Goal: Task Accomplishment & Management: Use online tool/utility

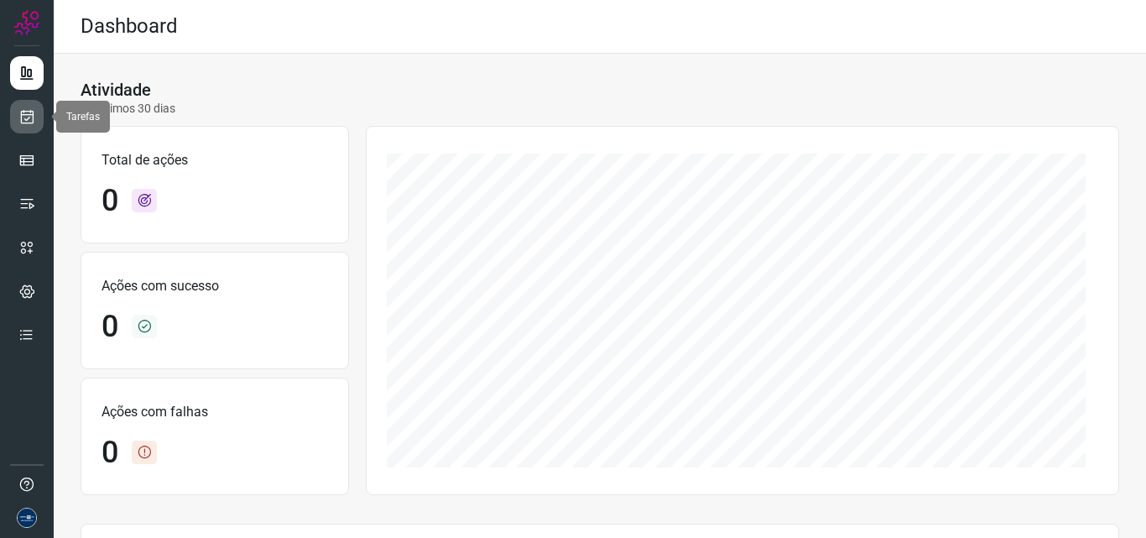
click at [21, 122] on icon at bounding box center [27, 116] width 18 height 17
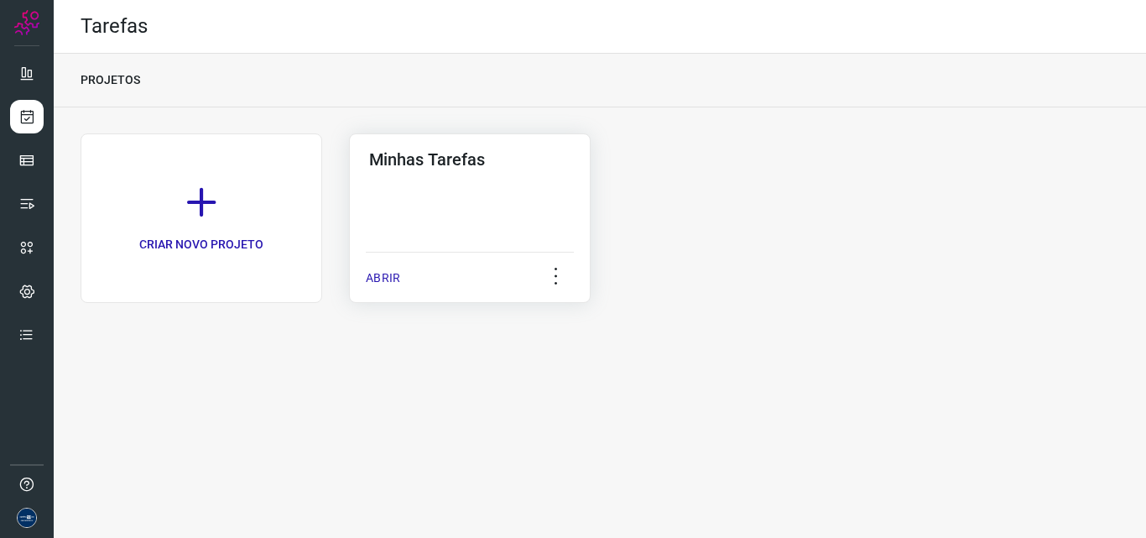
click at [388, 277] on p "ABRIR" at bounding box center [383, 278] width 34 height 18
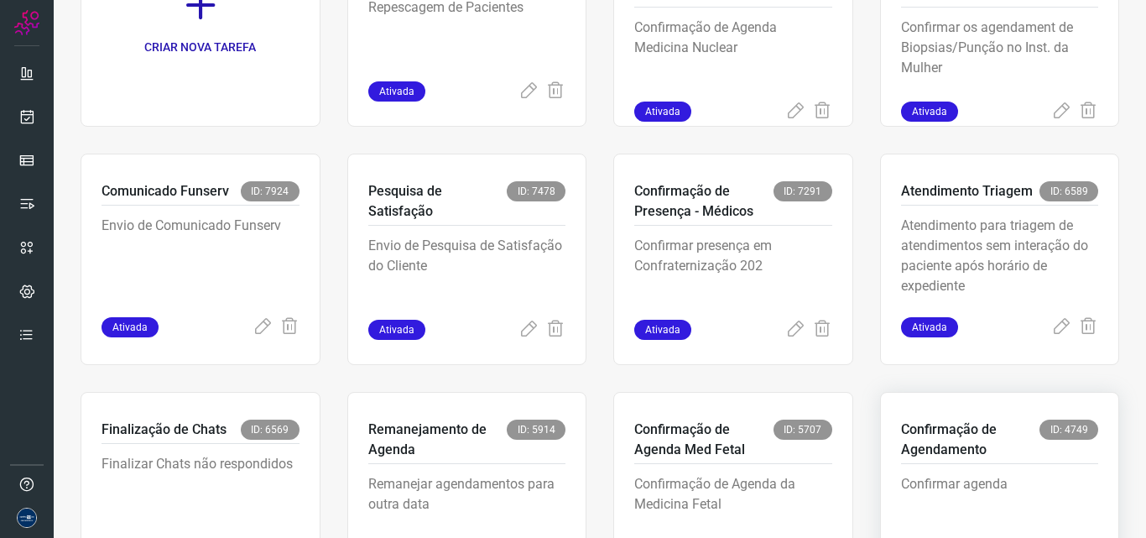
scroll to position [326, 0]
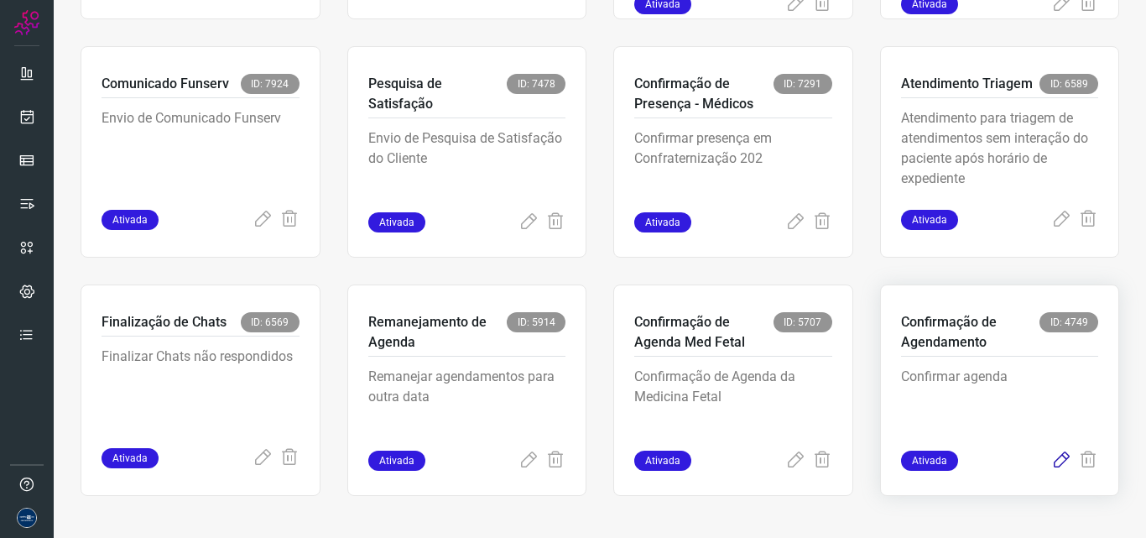
click at [1051, 463] on icon at bounding box center [1061, 461] width 20 height 20
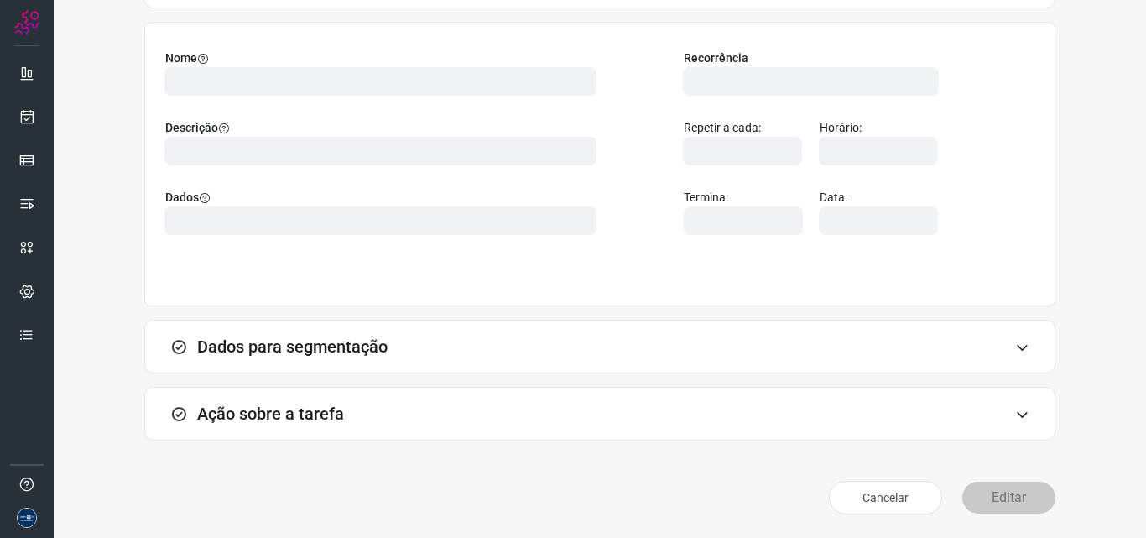
scroll to position [117, 0]
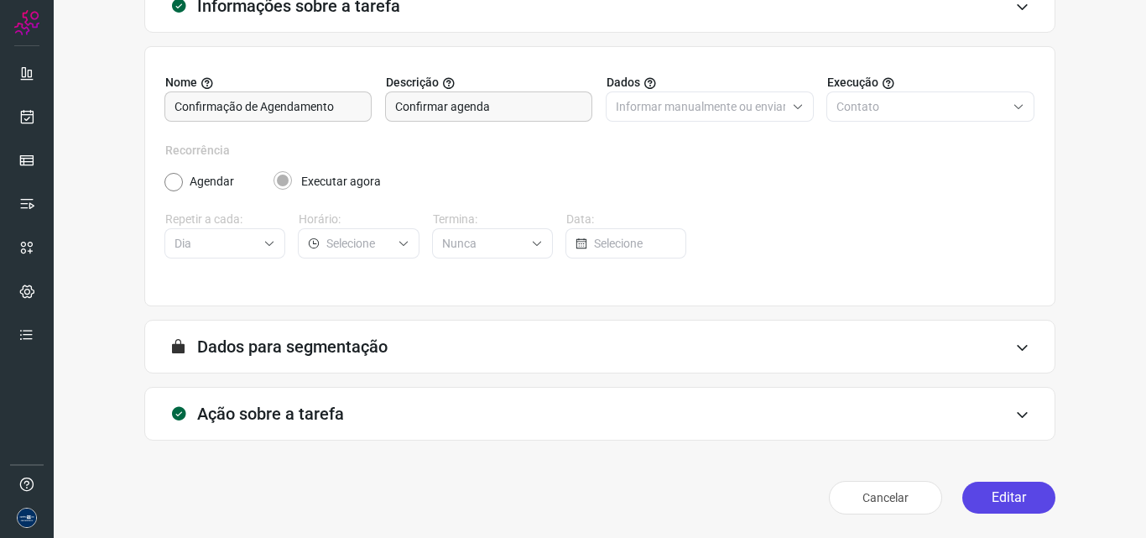
click at [988, 498] on button "Editar" at bounding box center [1008, 498] width 93 height 32
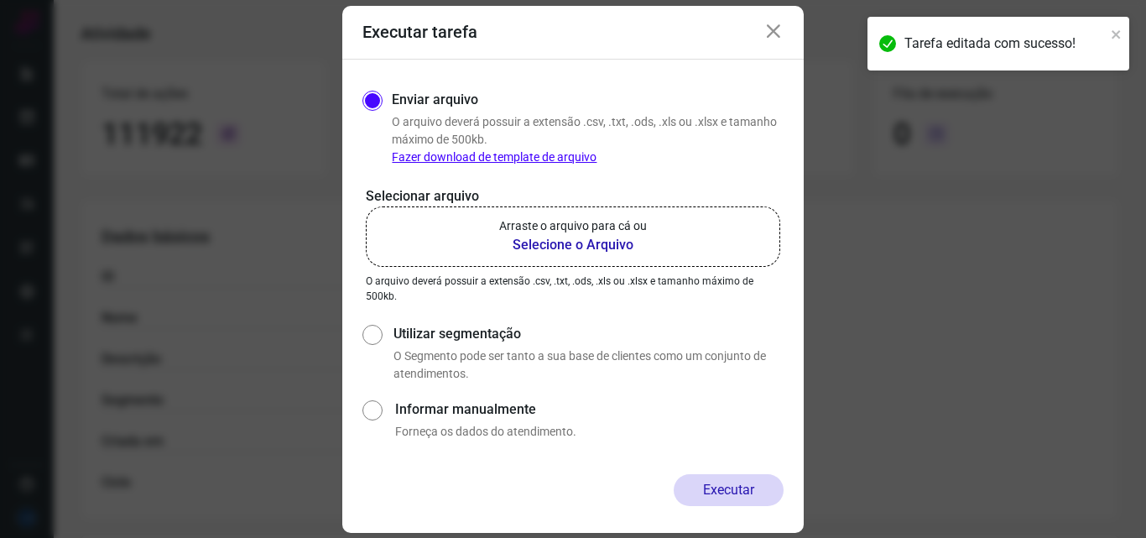
click at [669, 247] on label "Arraste o arquivo para cá ou Selecione o Arquivo" at bounding box center [573, 236] width 414 height 60
click at [0, 0] on input "Arraste o arquivo para cá ou Selecione o Arquivo" at bounding box center [0, 0] width 0 height 0
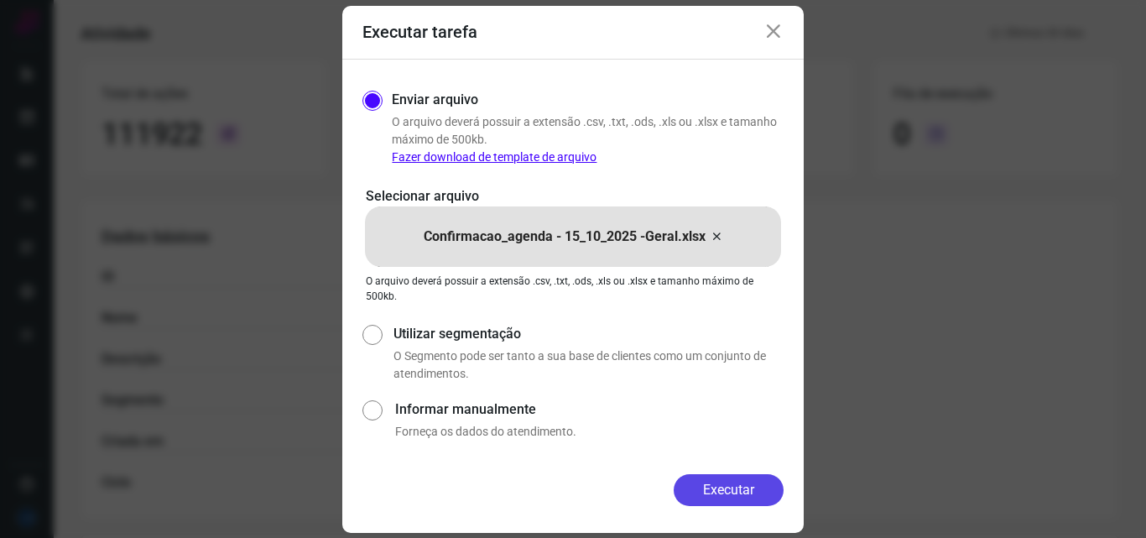
click at [745, 494] on button "Executar" at bounding box center [729, 490] width 110 height 32
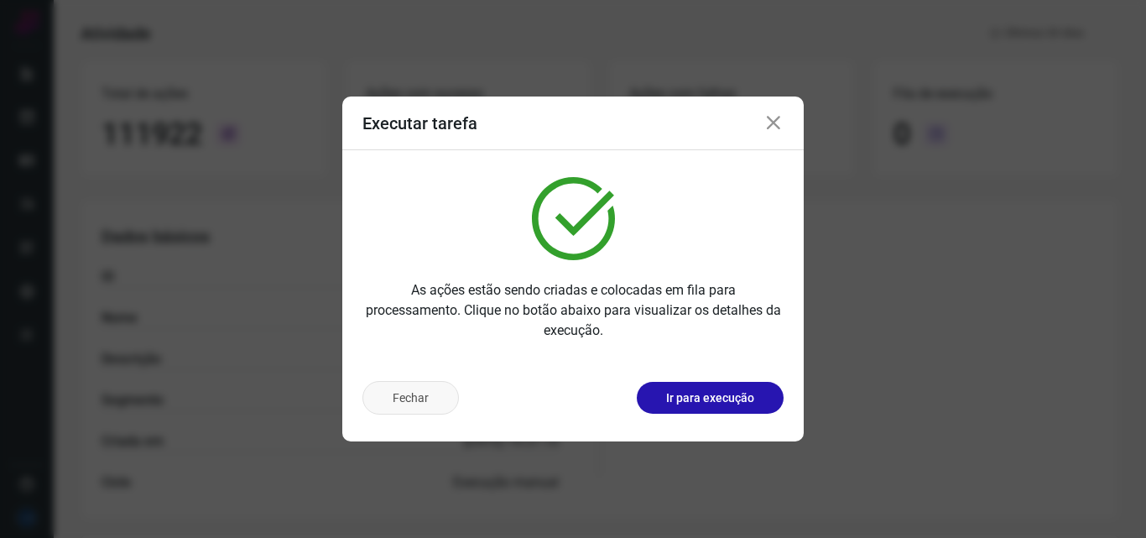
click at [417, 399] on button "Fechar" at bounding box center [410, 398] width 96 height 34
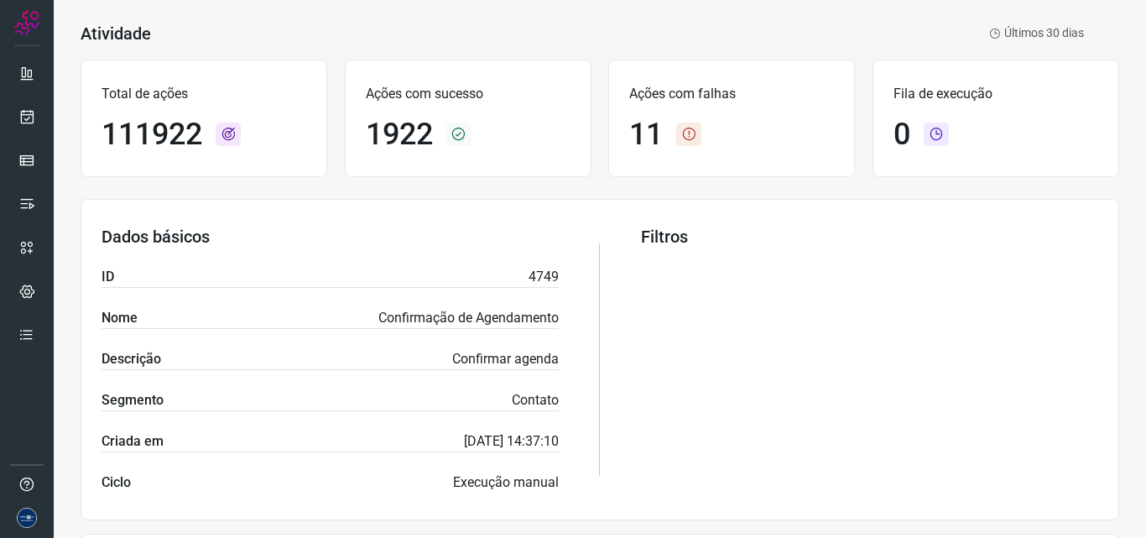
click at [51, 133] on div at bounding box center [27, 269] width 54 height 538
click at [38, 124] on link at bounding box center [27, 117] width 34 height 34
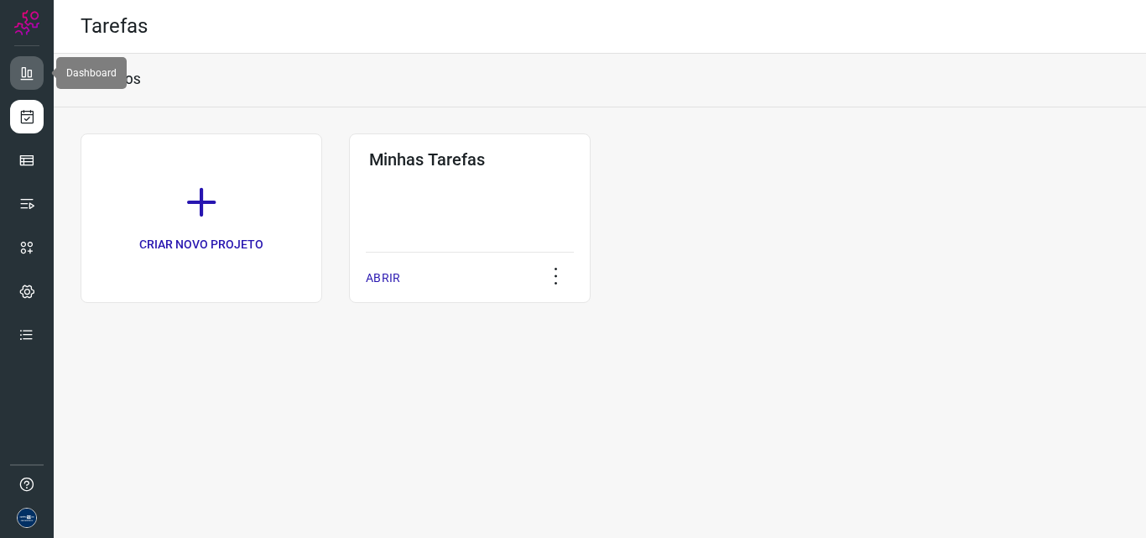
click at [26, 71] on icon at bounding box center [26, 73] width 17 height 17
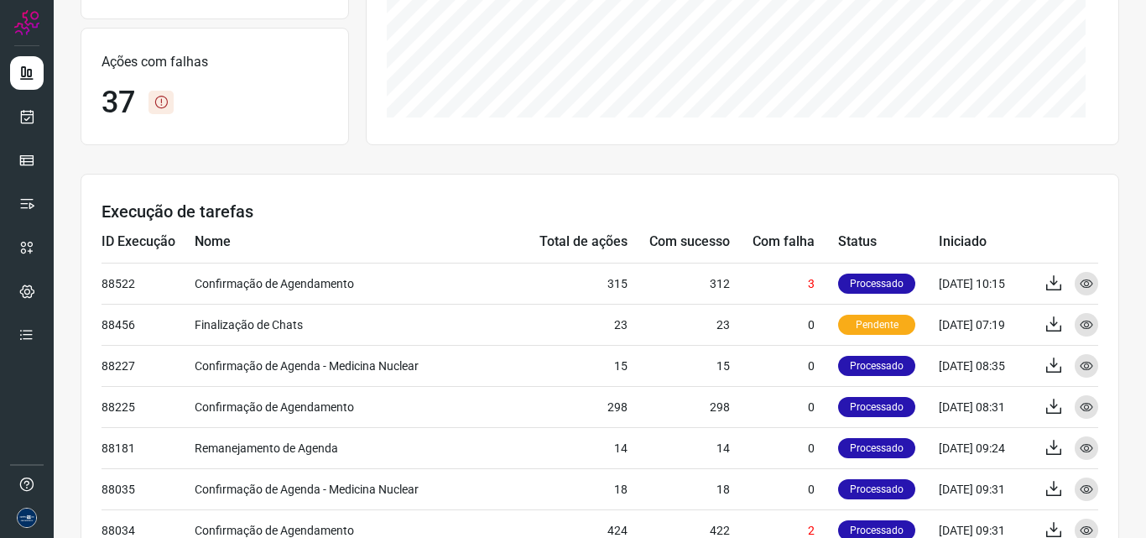
scroll to position [503, 0]
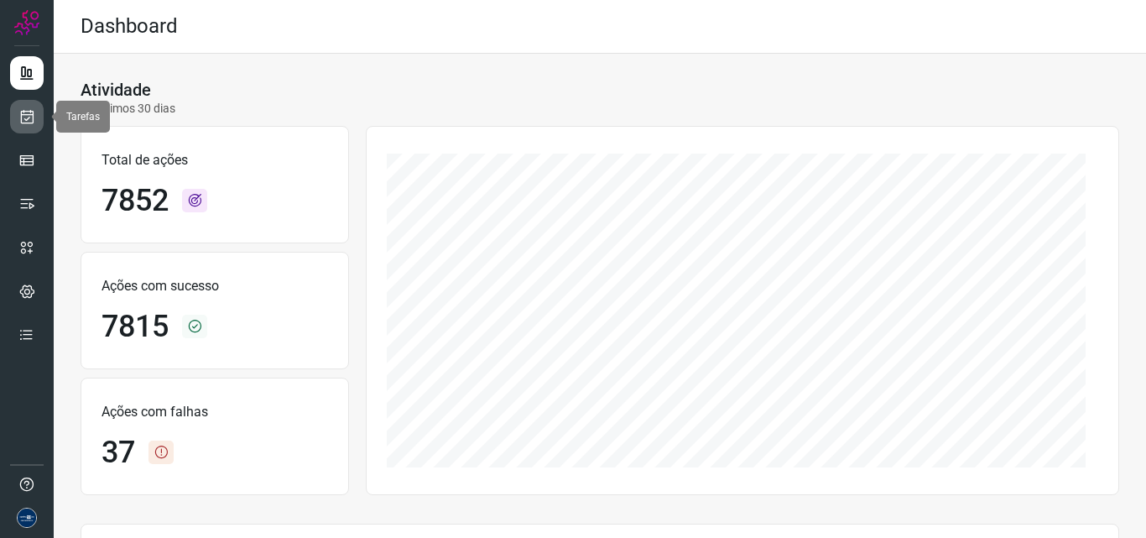
click at [13, 117] on link at bounding box center [27, 117] width 34 height 34
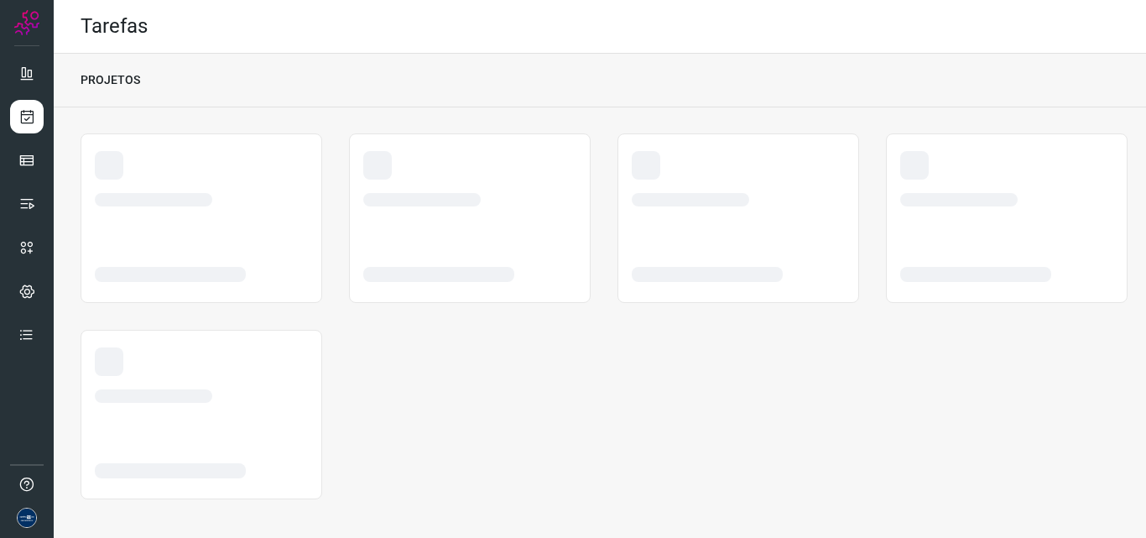
click at [470, 28] on div "Tarefas" at bounding box center [600, 27] width 1092 height 54
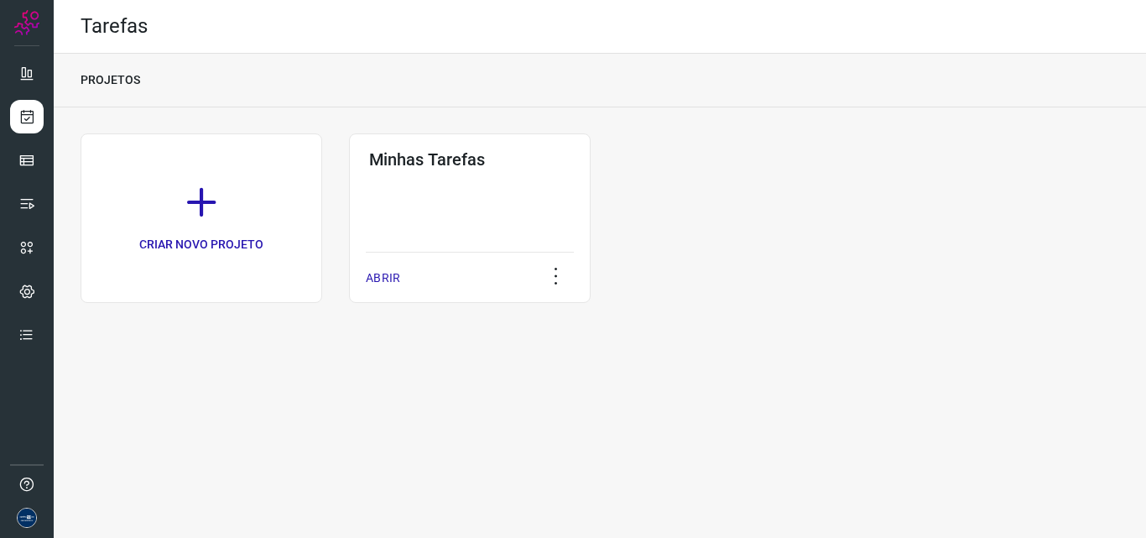
click at [742, 382] on div "Tarefas PROJETOS CRIAR NOVO PROJETO Minhas Tarefas ABRIR" at bounding box center [600, 269] width 1092 height 538
